Goal: Task Accomplishment & Management: Complete application form

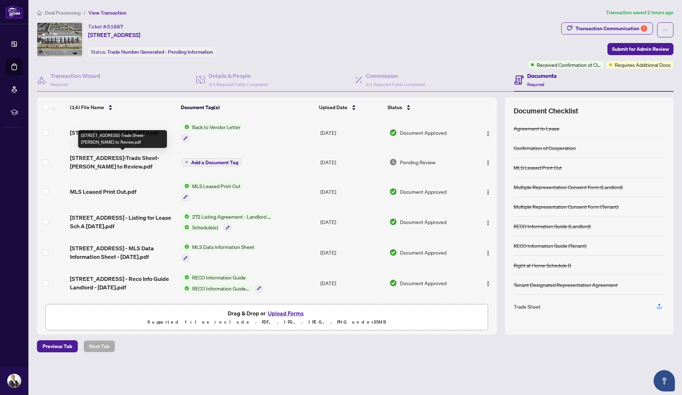
click at [151, 155] on span "[STREET_ADDRESS]-Trade Sheet-[PERSON_NAME] to Review.pdf" at bounding box center [122, 161] width 105 height 17
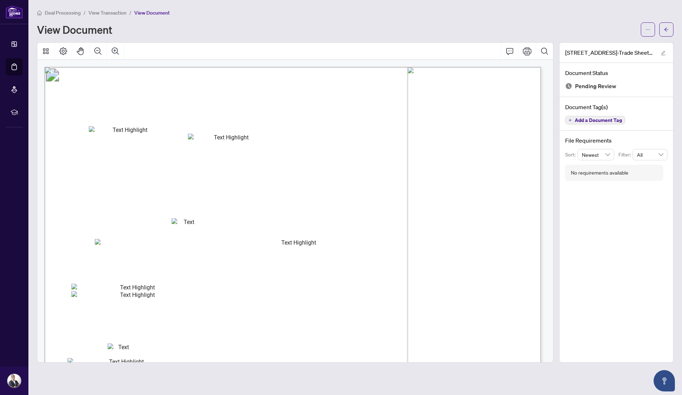
scroll to position [83, 0]
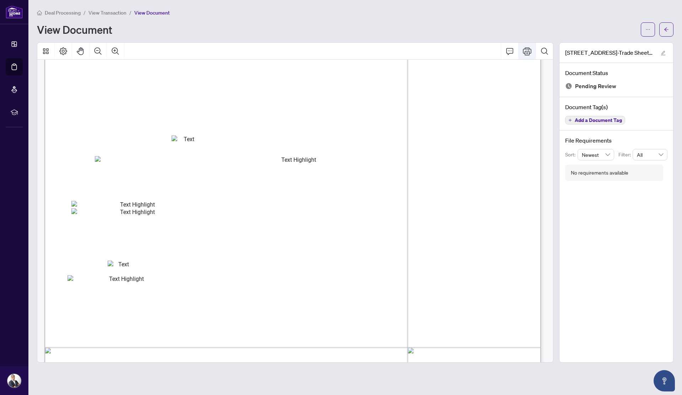
click at [528, 53] on icon "Print" at bounding box center [527, 51] width 9 height 9
click at [668, 29] on icon "arrow-left" at bounding box center [666, 29] width 5 height 5
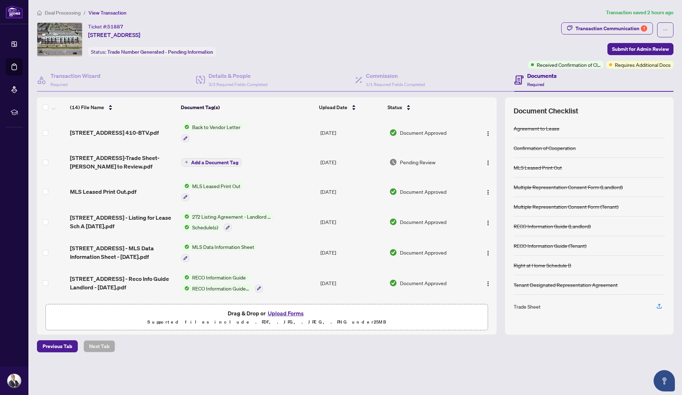
click at [287, 312] on button "Upload Forms" at bounding box center [286, 312] width 40 height 9
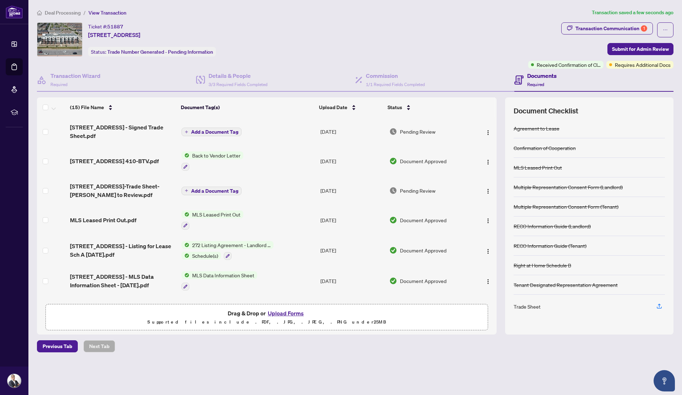
click at [216, 130] on span "Add a Document Tag" at bounding box center [214, 131] width 47 height 5
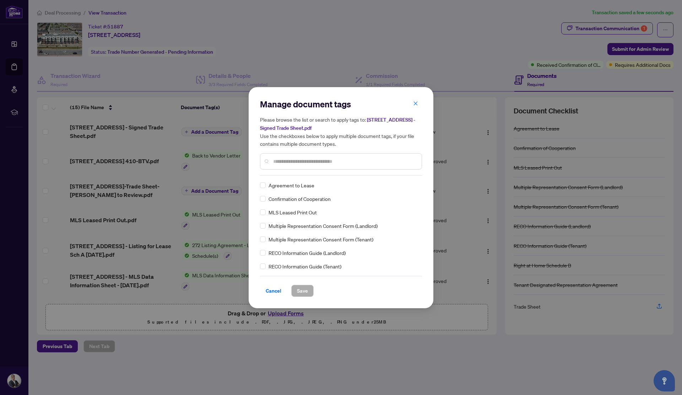
click at [306, 162] on input "text" at bounding box center [344, 161] width 143 height 8
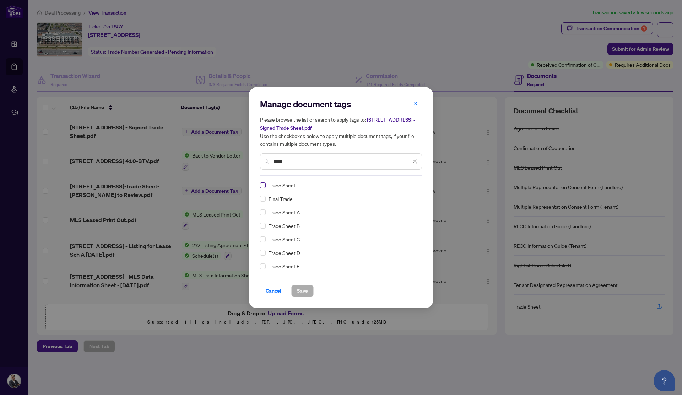
type input "*****"
click at [307, 290] on span "Save" at bounding box center [302, 290] width 11 height 11
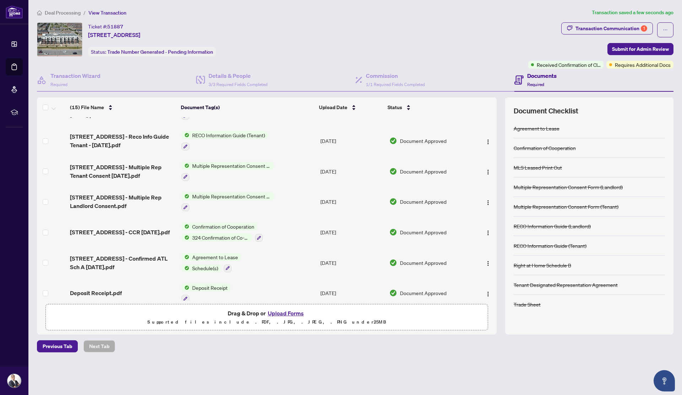
scroll to position [271, 0]
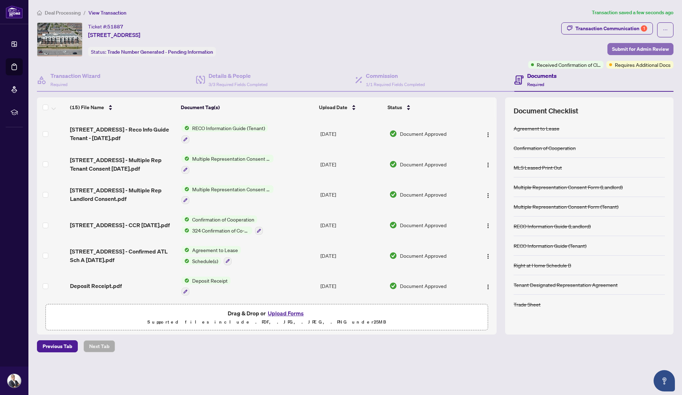
click at [622, 47] on span "Submit for Admin Review" at bounding box center [640, 48] width 57 height 11
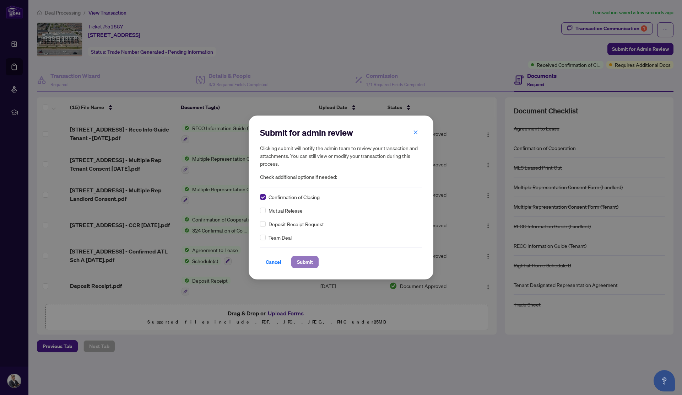
click at [307, 264] on span "Submit" at bounding box center [305, 261] width 16 height 11
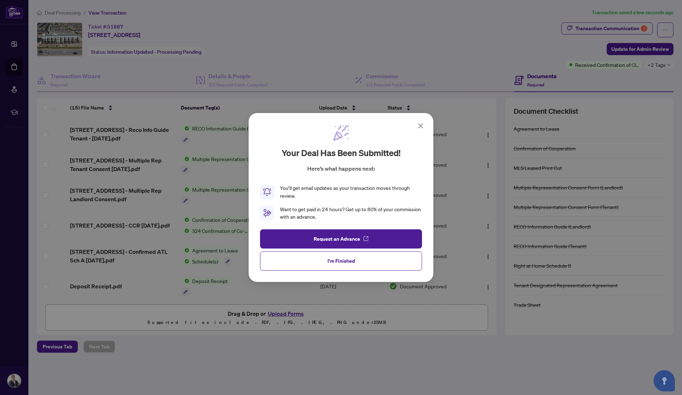
drag, startPoint x: 420, startPoint y: 126, endPoint x: 409, endPoint y: 124, distance: 10.8
click at [420, 126] on icon at bounding box center [420, 126] width 4 height 4
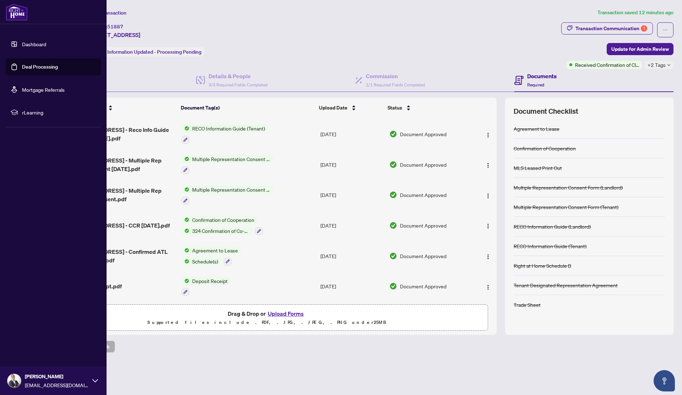
click at [28, 68] on link "Deal Processing" at bounding box center [40, 67] width 36 height 6
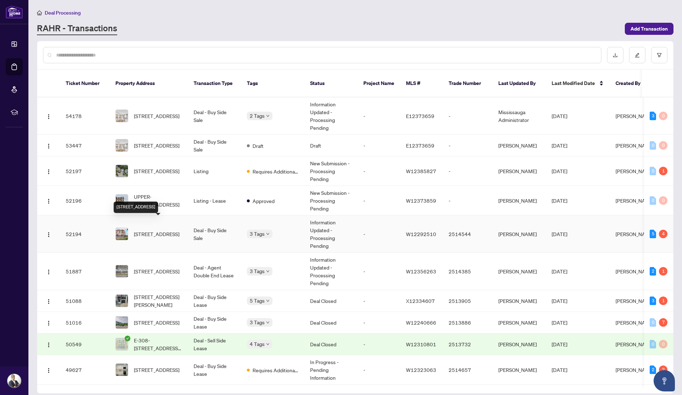
click at [169, 230] on span "[STREET_ADDRESS]" at bounding box center [156, 234] width 45 height 8
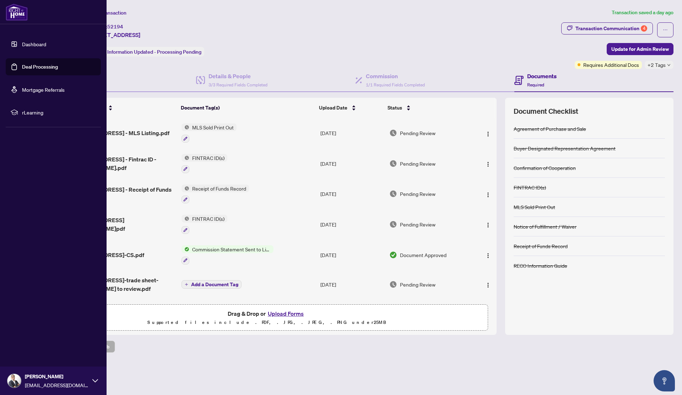
click at [22, 64] on link "Deal Processing" at bounding box center [40, 67] width 36 height 6
